Goal: Information Seeking & Learning: Find specific fact

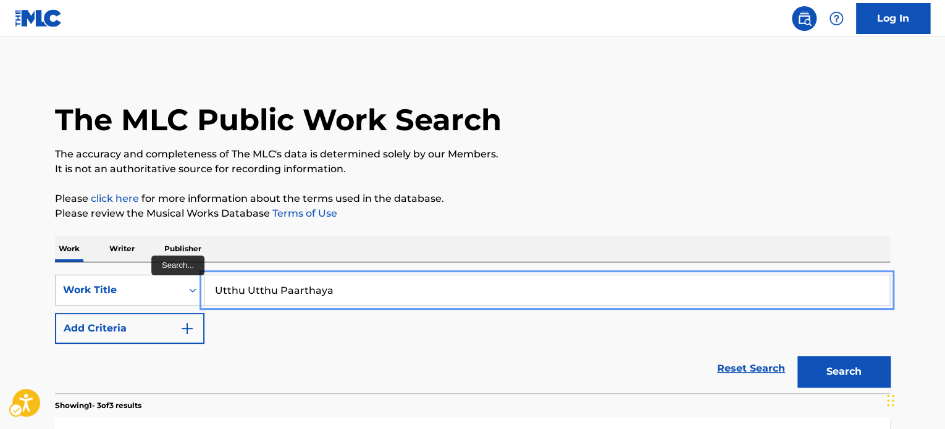
drag, startPoint x: 363, startPoint y: 281, endPoint x: 379, endPoint y: 272, distance: 18.5
click at [363, 282] on input "Utthu Utthu Paarthaya" at bounding box center [546, 290] width 685 height 30
paste input "BEYOND THE REALMS OF SANITY"
type input "BEYOND THE REALMS OF SANITY"
click at [648, 197] on p "Please click here | New Window for more information about the terms used in the…" at bounding box center [472, 198] width 835 height 15
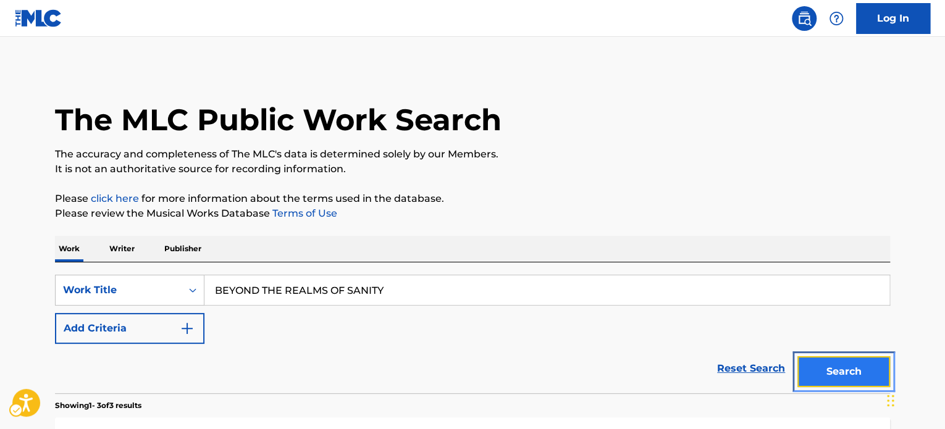
click at [824, 367] on button "Search" at bounding box center [843, 371] width 93 height 31
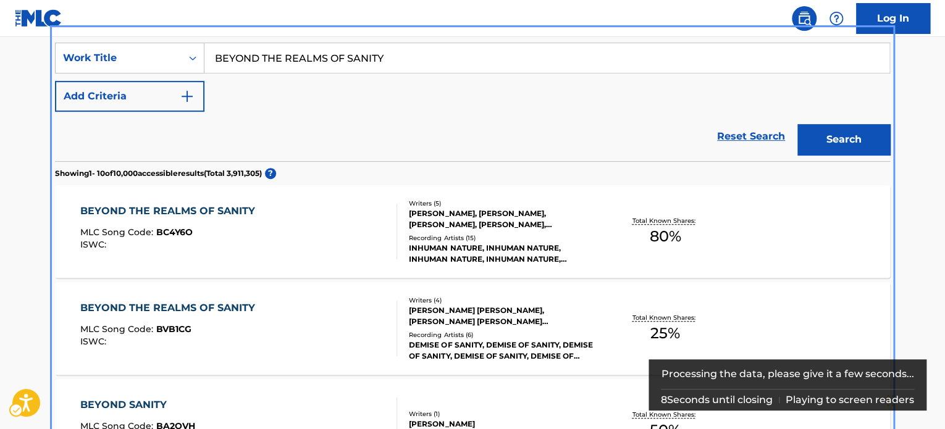
scroll to position [262, 0]
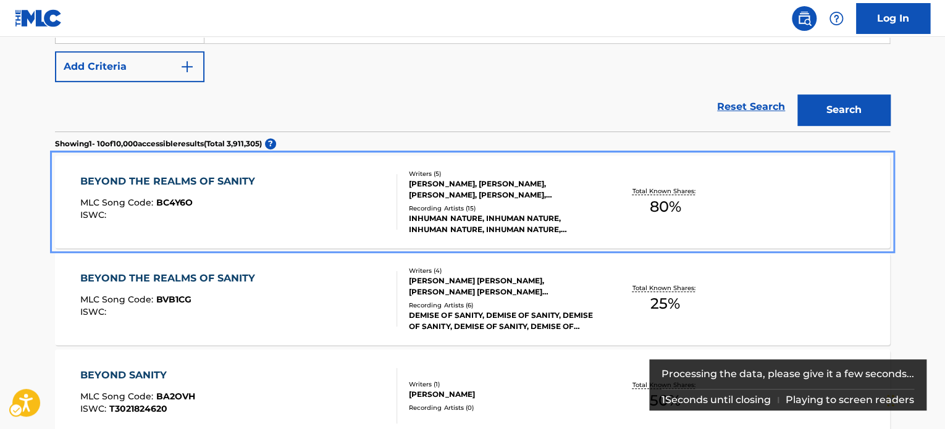
click at [359, 202] on div "BEYOND THE REALMS OF SANITY MLC Song Code : BC4Y6O ISWC :" at bounding box center [238, 202] width 317 height 56
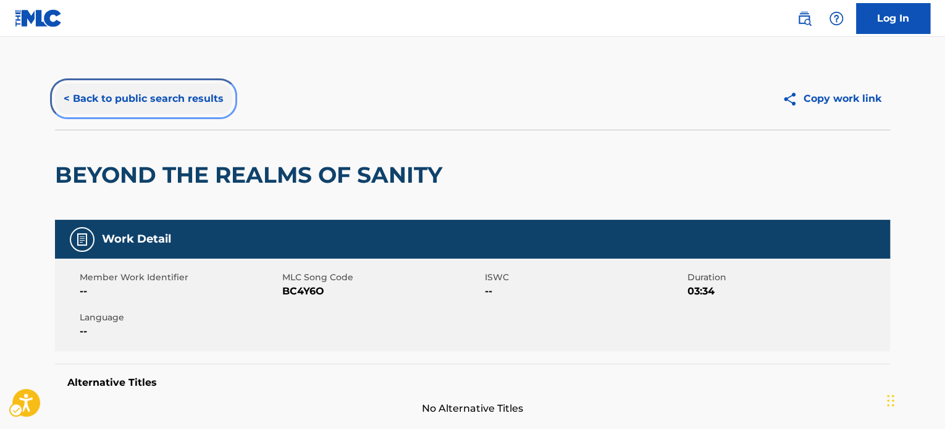
click at [217, 83] on button "< Back to public search results" at bounding box center [143, 98] width 177 height 31
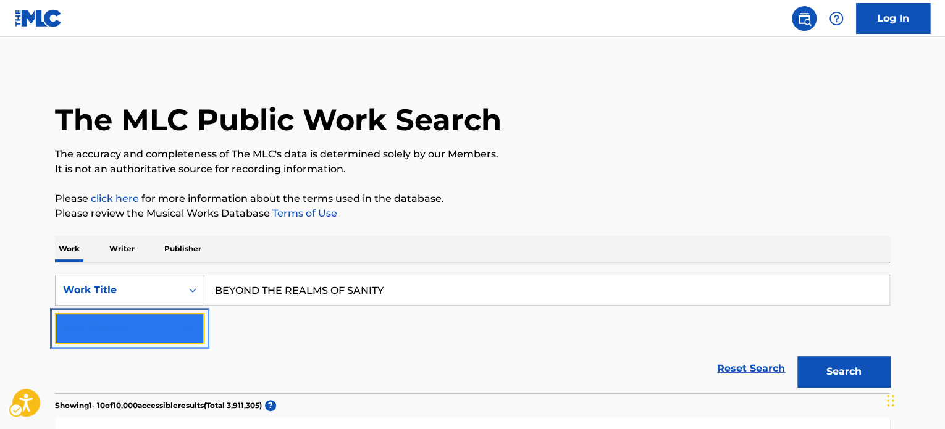
click at [148, 317] on button "Add Criteria" at bounding box center [129, 328] width 149 height 31
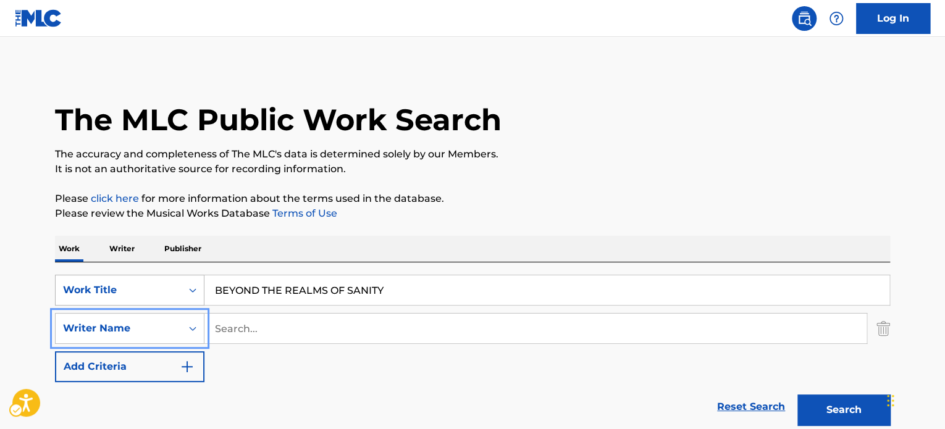
click at [151, 291] on div "Work Title" at bounding box center [129, 290] width 149 height 31
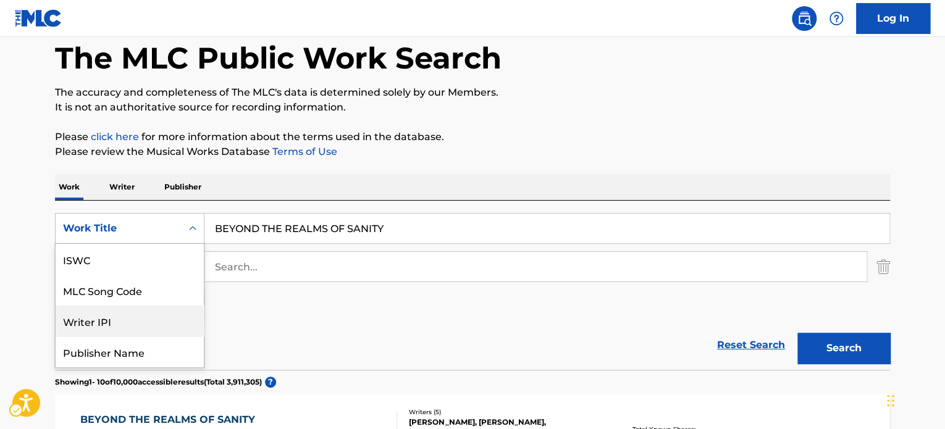
scroll to position [31, 0]
click at [154, 319] on div "Publisher Name" at bounding box center [130, 321] width 148 height 31
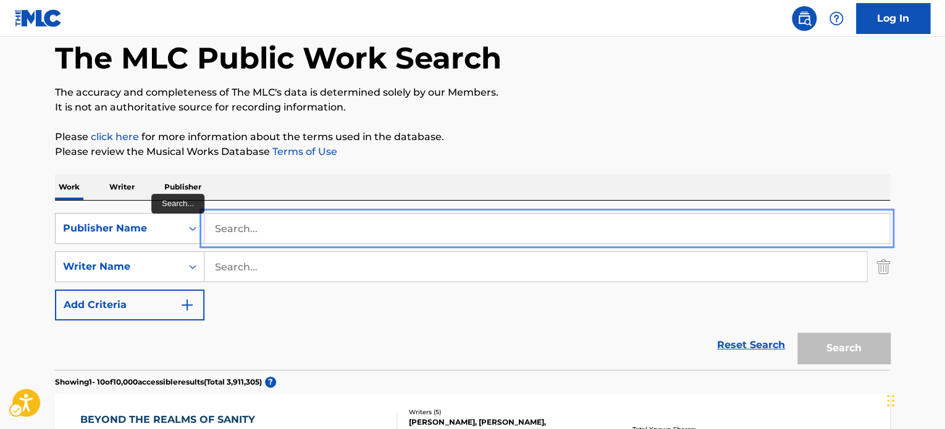
paste input "NO CONTACT INFO AVAILABLE"
type input "SIGNL LLC"
click at [797, 333] on button "Search" at bounding box center [843, 348] width 93 height 31
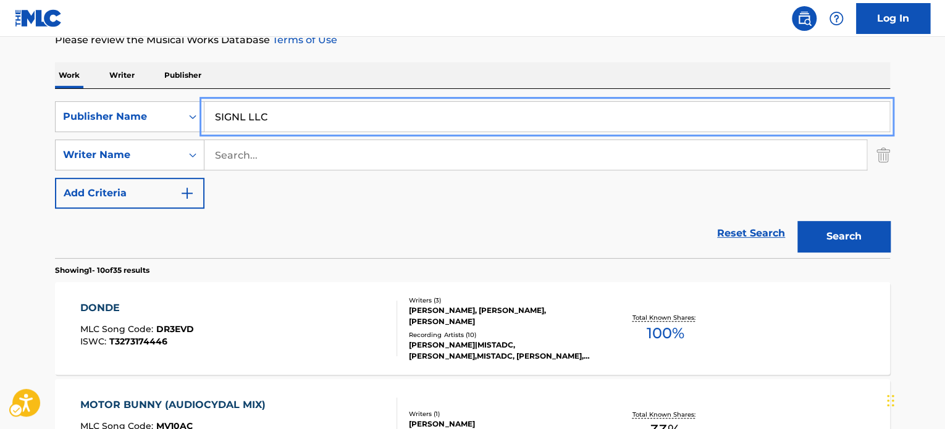
scroll to position [185, 0]
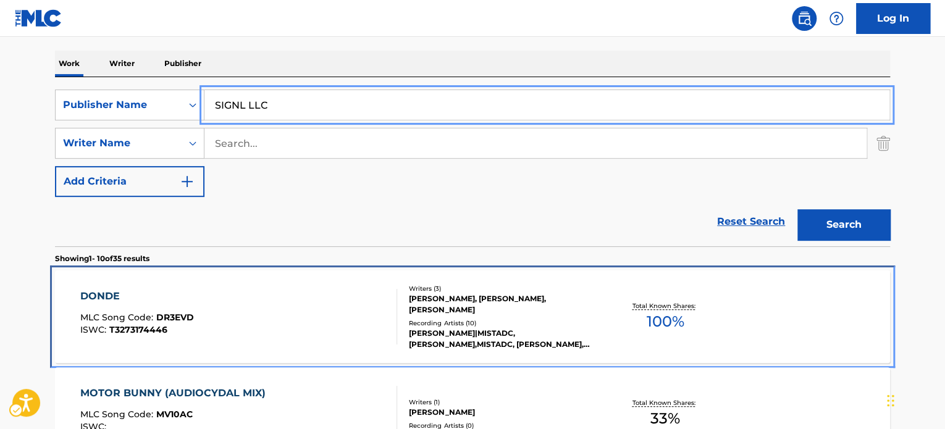
click at [358, 317] on div "DONDE MLC Song Code : DR3EVD ISWC : T3273174446" at bounding box center [238, 317] width 317 height 56
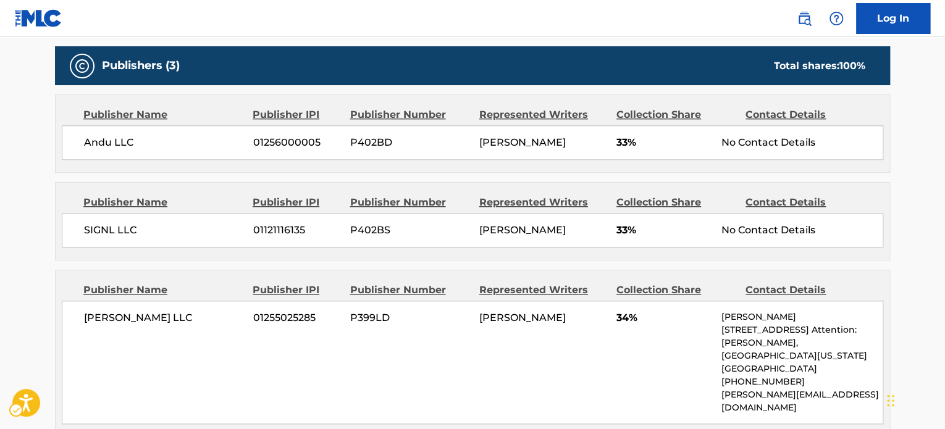
scroll to position [556, 0]
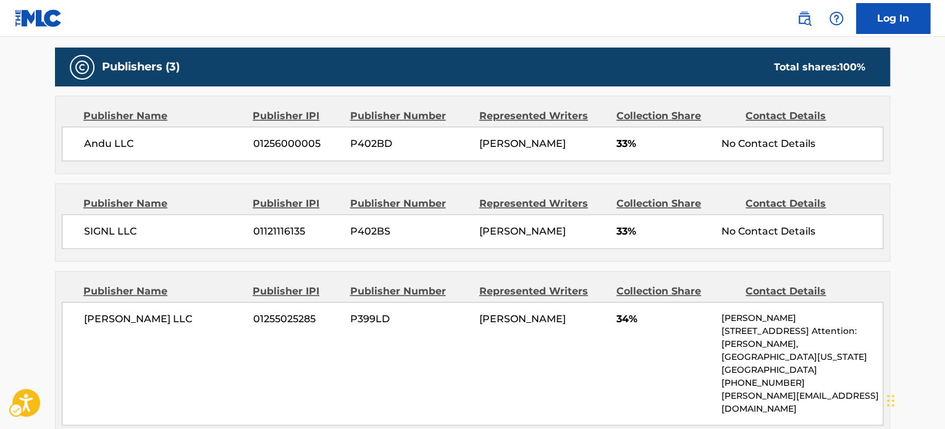
click at [284, 227] on span "01121116135" at bounding box center [297, 231] width 88 height 15
copy span "01121116135"
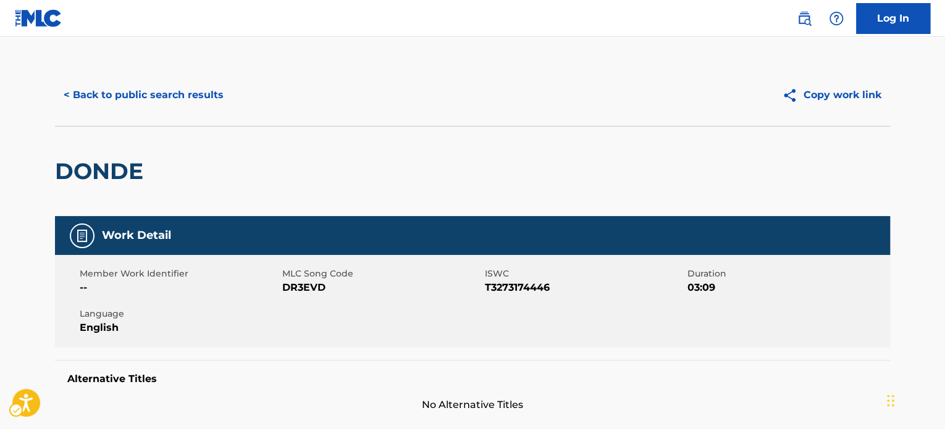
scroll to position [0, 0]
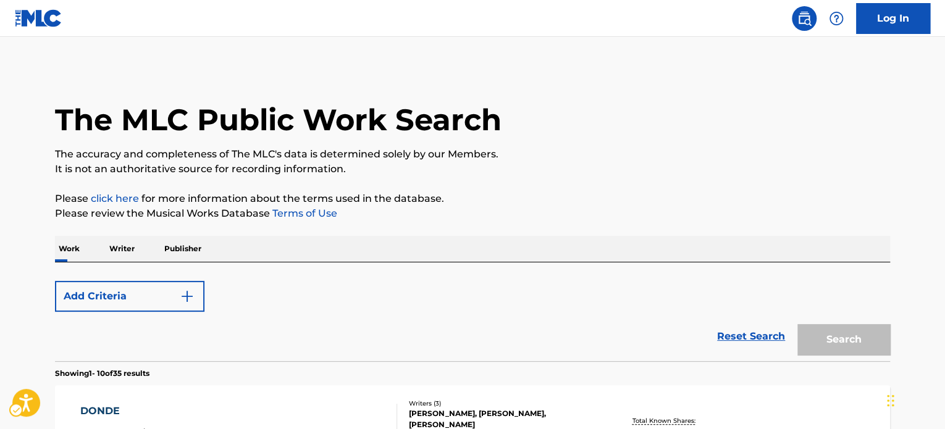
scroll to position [185, 0]
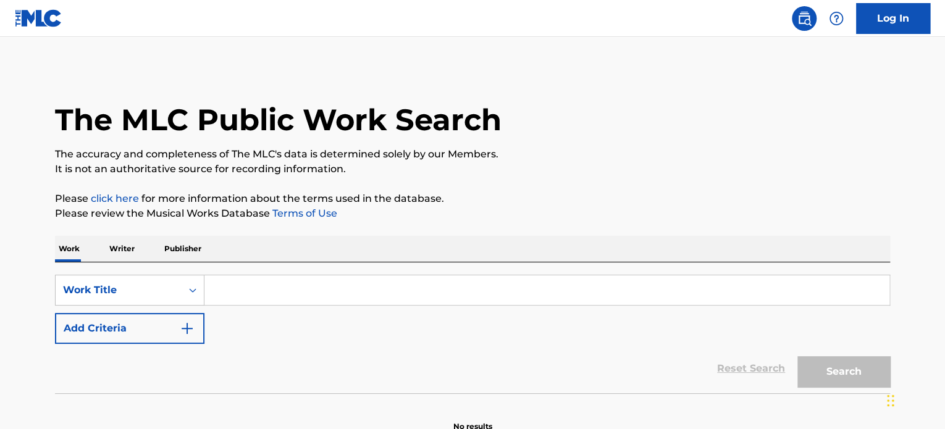
click at [343, 287] on input "Search Form" at bounding box center [546, 290] width 685 height 30
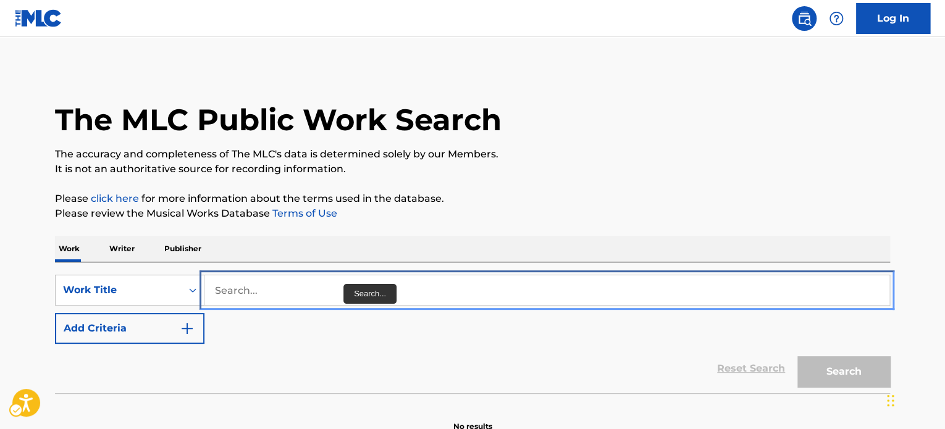
paste input "BEYOND THE REALMS OF SANITY"
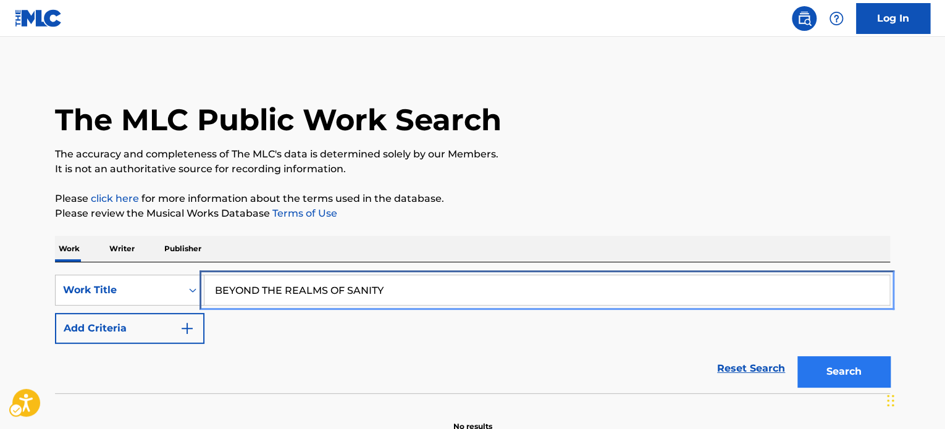
type input "BEYOND THE REALMS OF SANITY"
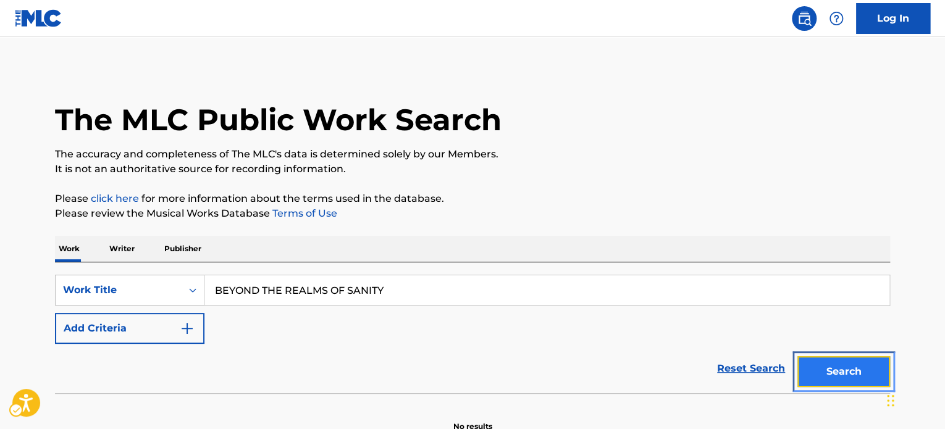
click at [820, 369] on button "Search" at bounding box center [843, 371] width 93 height 31
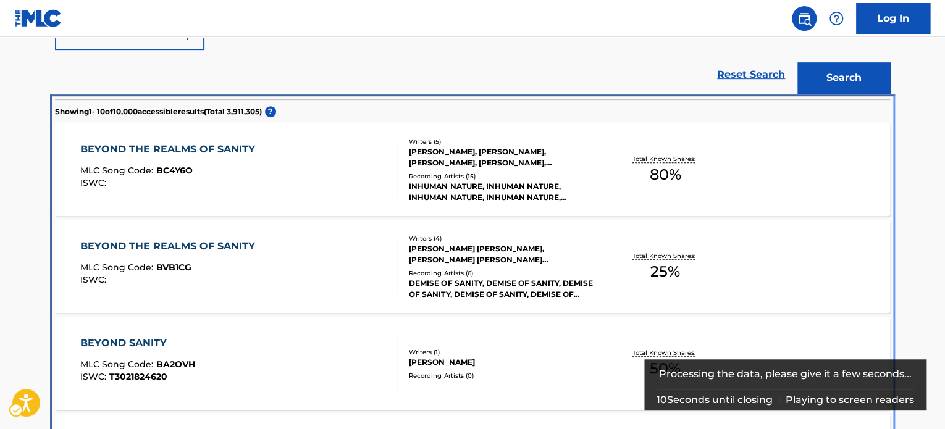
scroll to position [393, 0]
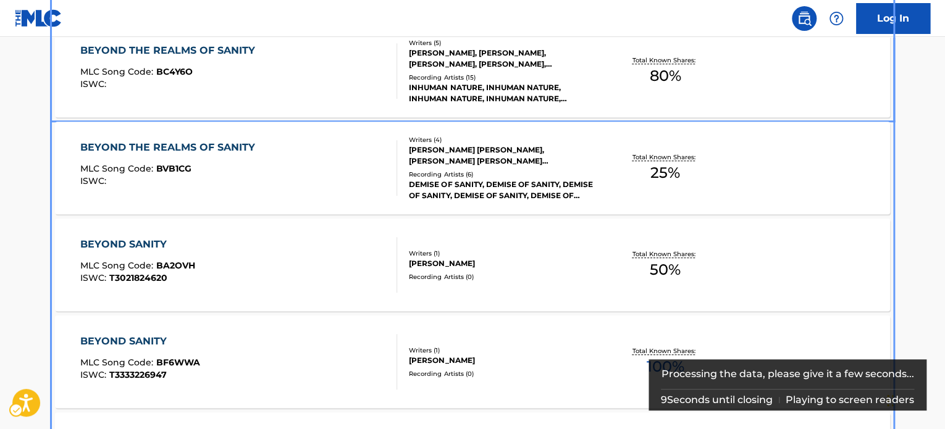
click at [507, 86] on div "INHUMAN NATURE, INHUMAN NATURE, INHUMAN NATURE, INHUMAN NATURE, INHUMAN NATURE" at bounding box center [502, 93] width 186 height 22
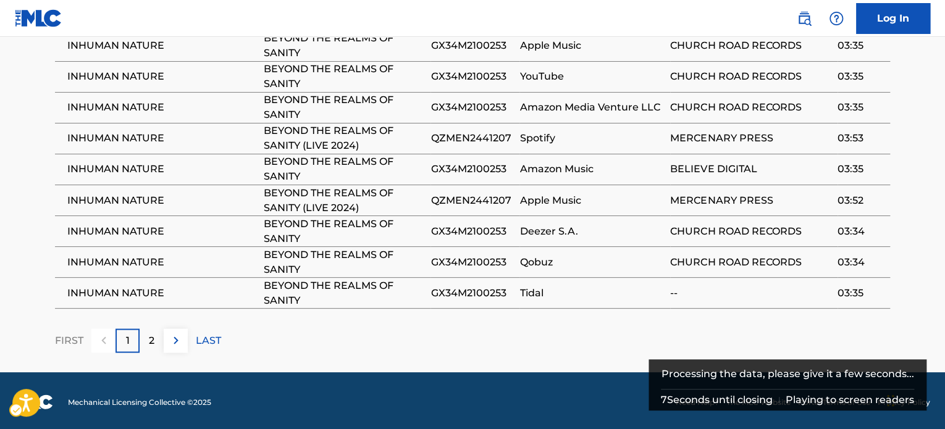
scroll to position [872, 0]
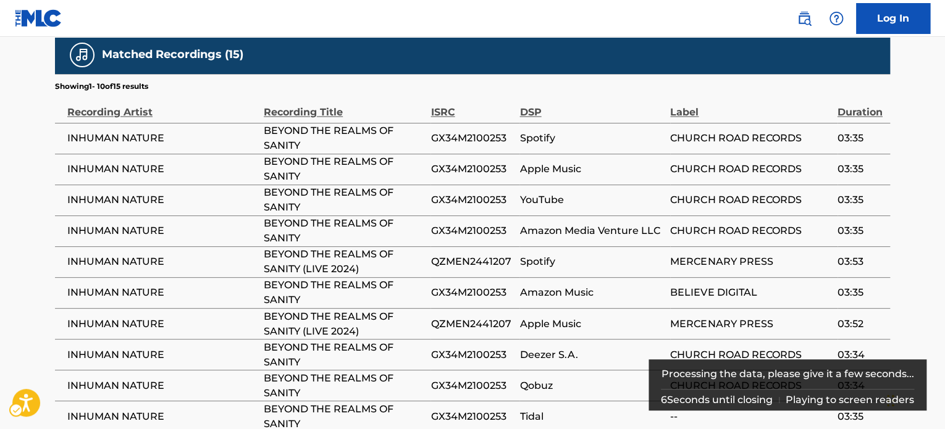
click at [480, 171] on span "GX34M2100253" at bounding box center [471, 169] width 83 height 15
copy span "GX34M2100253"
click at [467, 259] on span "QZMEN2441207" at bounding box center [471, 261] width 83 height 15
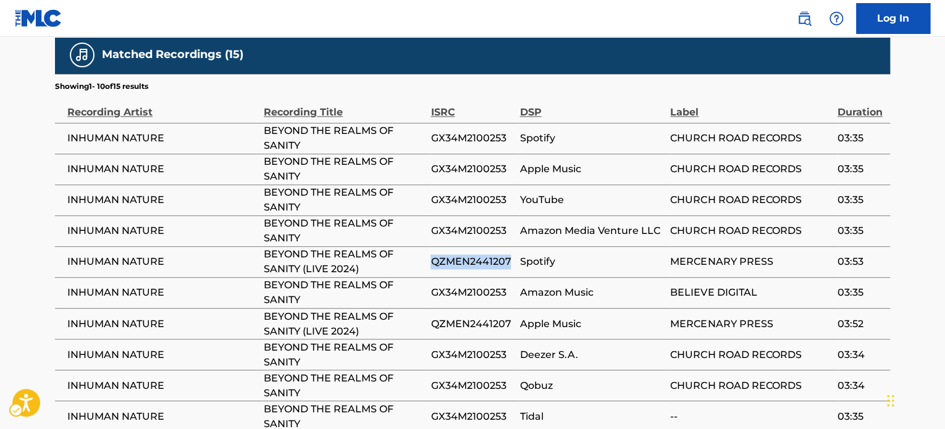
copy span "QZMEN2441207"
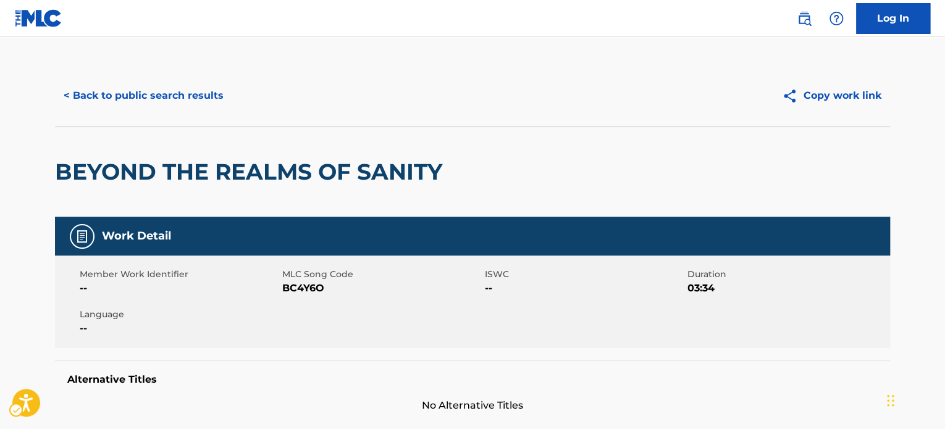
scroll to position [0, 0]
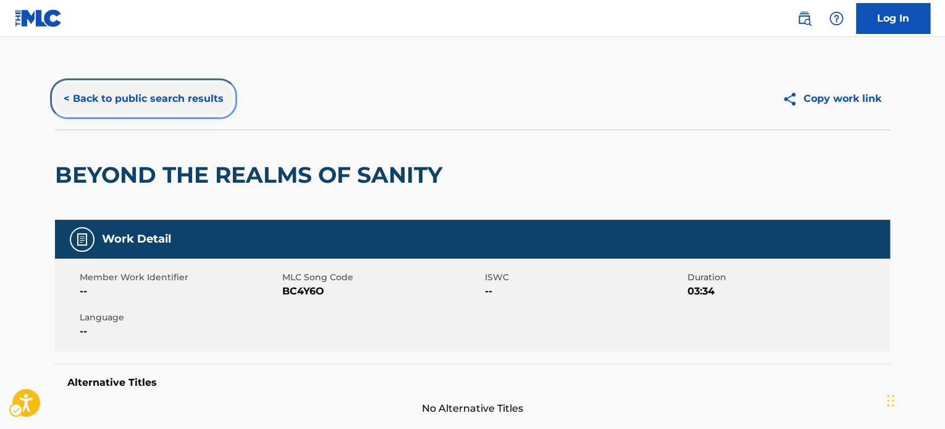
click at [199, 106] on button "< Back to public search results" at bounding box center [143, 98] width 177 height 31
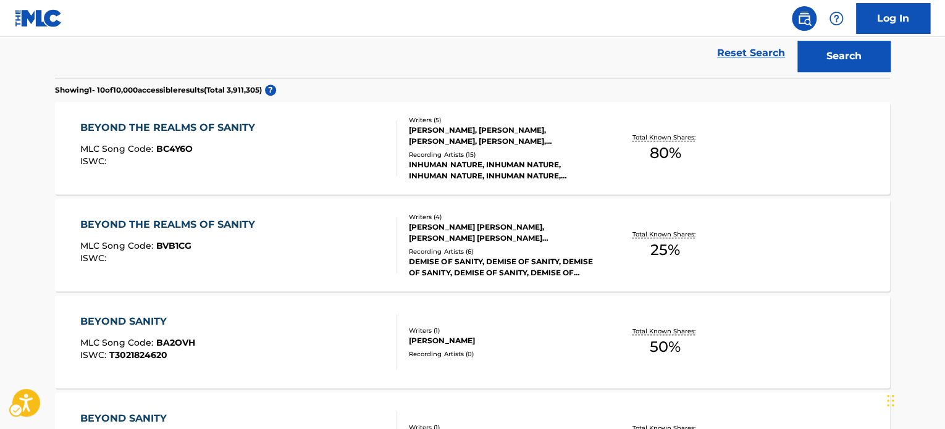
scroll to position [116, 0]
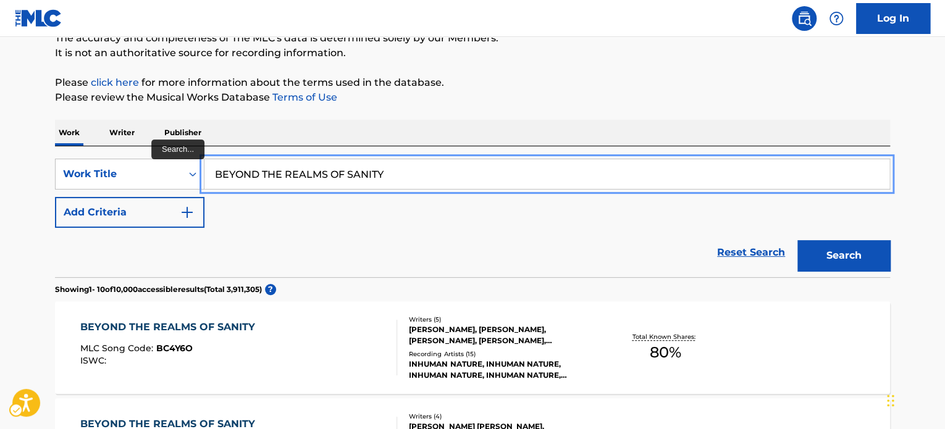
drag, startPoint x: 434, startPoint y: 173, endPoint x: 452, endPoint y: 162, distance: 20.8
paste input "DAWN OF INHUMAN MAN (LIVE 2024)"
drag, startPoint x: 346, startPoint y: 170, endPoint x: 633, endPoint y: 194, distance: 288.1
click at [633, 194] on div "SearchWithCriteria4fb0814a-b2d6-4948-944a-0a74334891f4 Work Title DAWN OF INHUM…" at bounding box center [472, 193] width 835 height 69
type input "DAWN OF INHUMAN MAN"
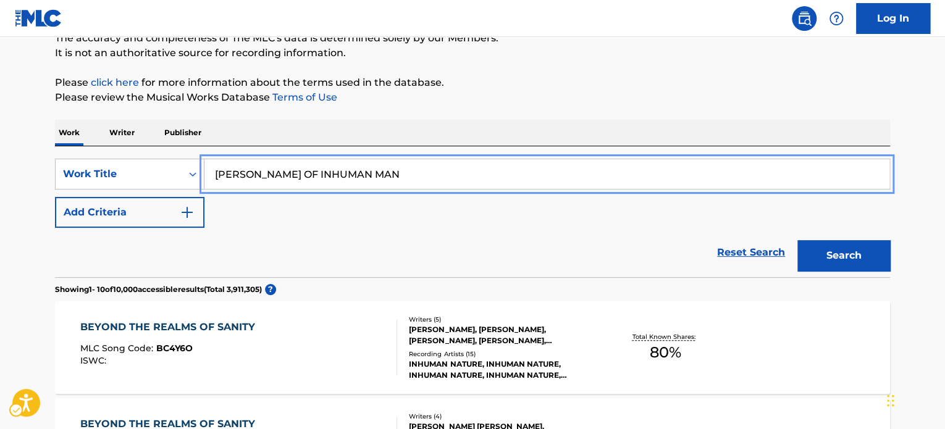
click at [797, 240] on button "Search" at bounding box center [843, 255] width 93 height 31
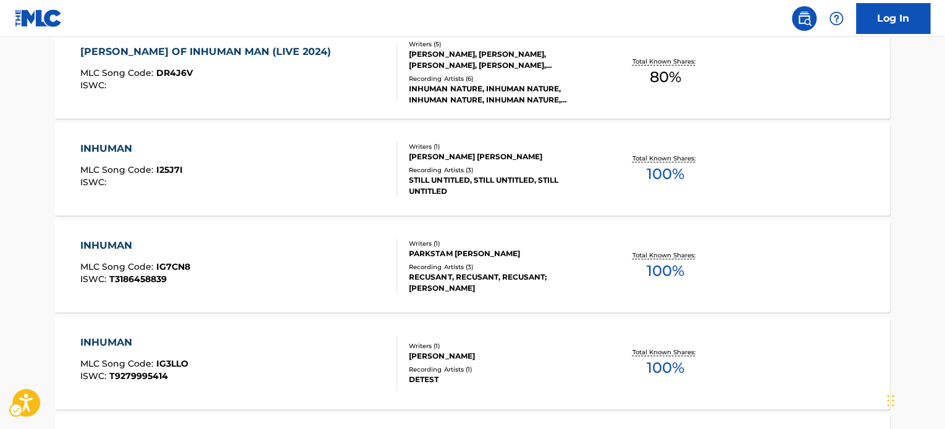
scroll to position [240, 0]
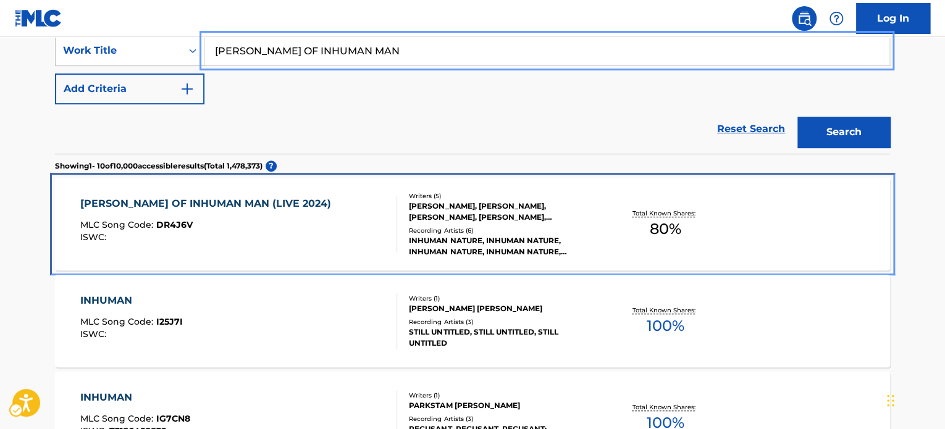
click at [336, 235] on div "DAWN OF INHUMAN MAN (LIVE 2024) MLC Song Code : DR4J6V ISWC :" at bounding box center [238, 224] width 317 height 56
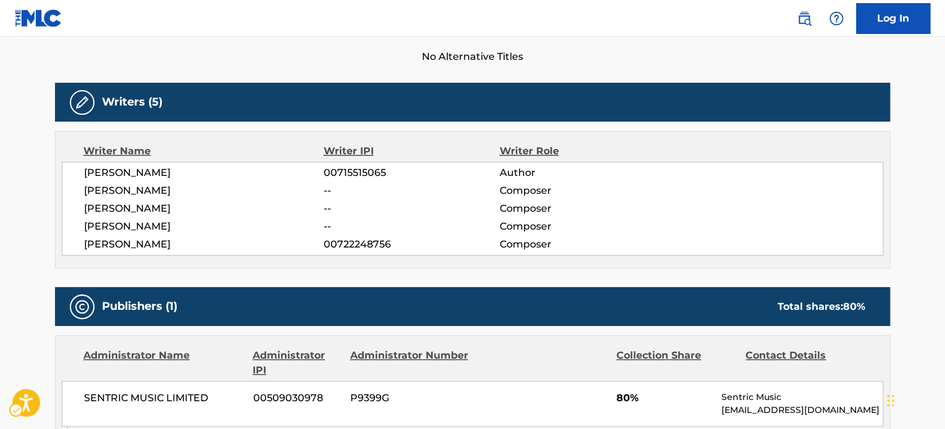
scroll to position [370, 0]
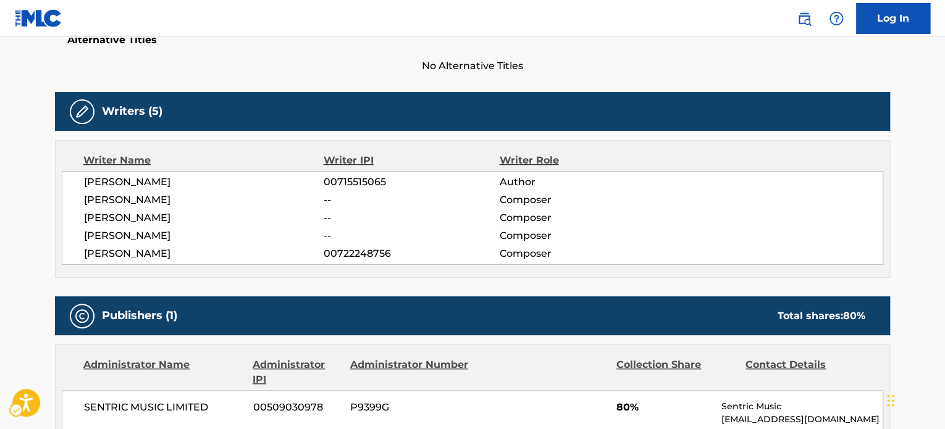
click at [42, 151] on div "< Back to public search results Copy work link DAWN OF INHUMAN MAN (LIVE 2024) …" at bounding box center [472, 304] width 864 height 1214
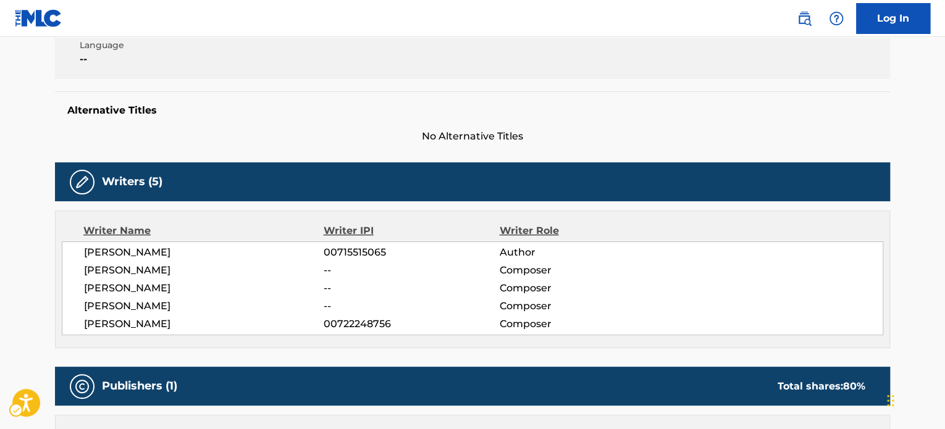
scroll to position [0, 0]
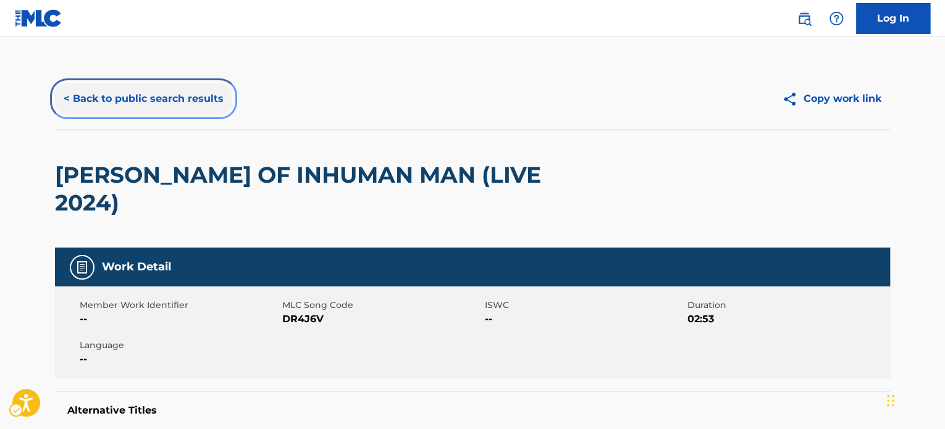
click at [175, 94] on button "< Back to public search results" at bounding box center [143, 98] width 177 height 31
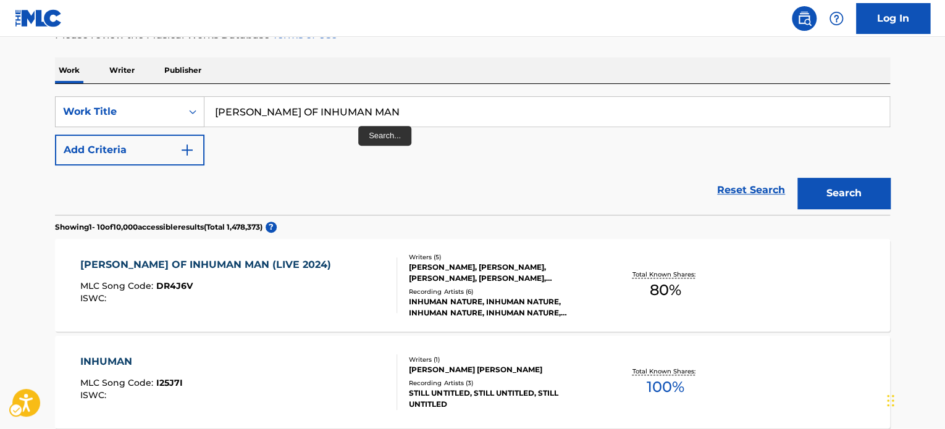
scroll to position [178, 0]
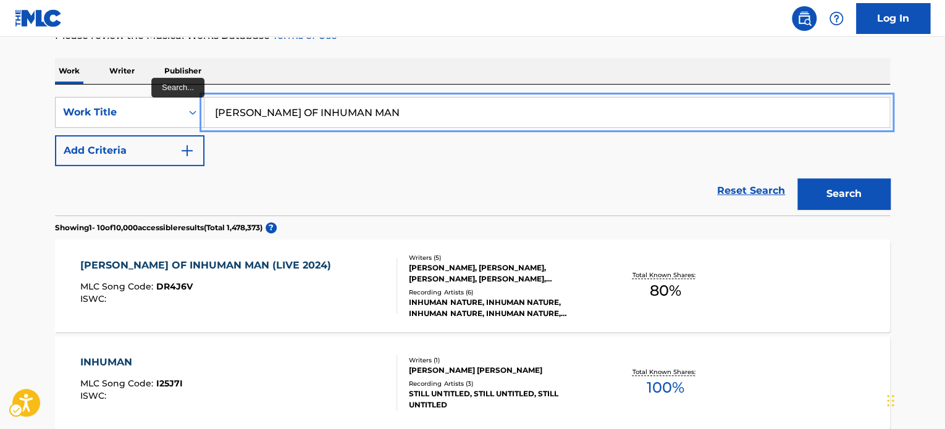
paste input "Utthu Utthu Paarthaya"
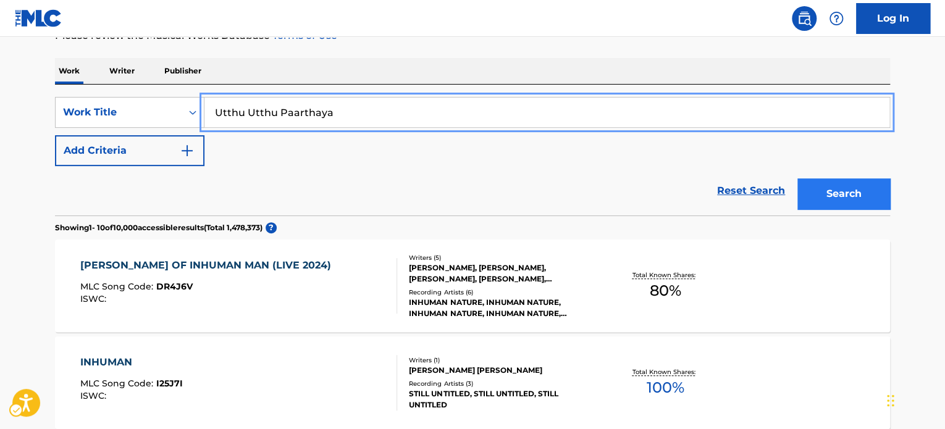
type input "Utthu Utthu Paarthaya"
click at [874, 194] on button "Search" at bounding box center [843, 193] width 93 height 31
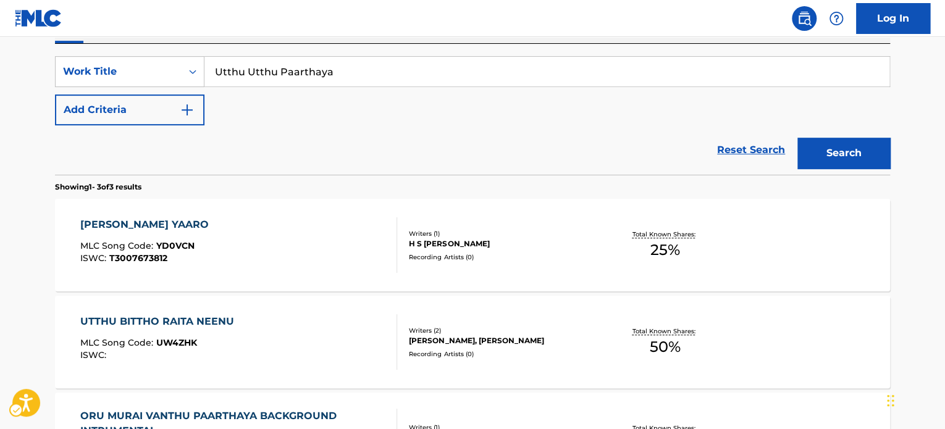
scroll to position [151, 0]
